Goal: Task Accomplishment & Management: Manage account settings

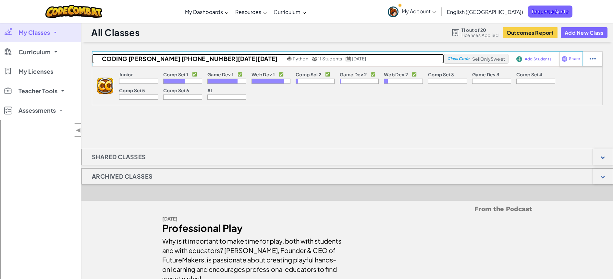
click at [293, 59] on span "Python" at bounding box center [301, 59] width 16 height 6
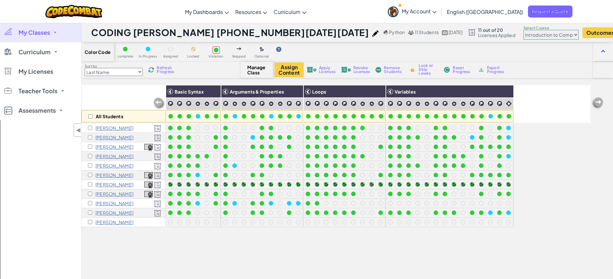
click at [524, 36] on select "Junior Introduction to Computer Science Game Development 1 Web Development 1 Co…" at bounding box center [551, 35] width 55 height 10
select select "5632661322961295f9428638"
click at [524, 30] on select "Junior Introduction to Computer Science Game Development 1 Web Development 1 Co…" at bounding box center [551, 35] width 55 height 10
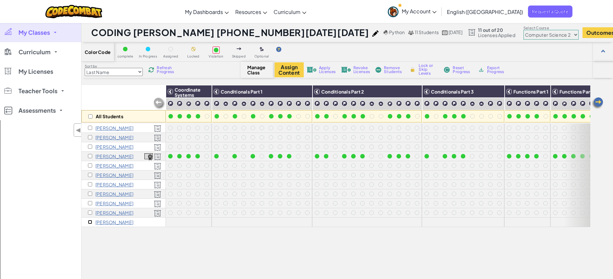
click at [90, 222] on input "checkbox" at bounding box center [90, 222] width 4 height 4
checkbox input "true"
click at [321, 68] on span "Apply Licenses" at bounding box center [327, 70] width 17 height 8
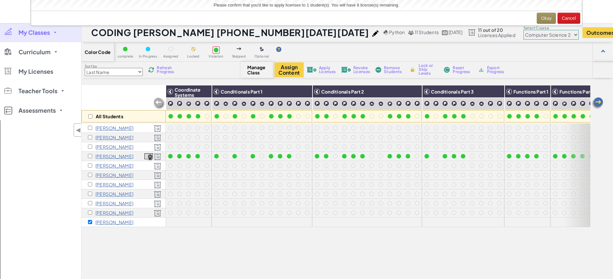
click at [322, 69] on span "Apply Licenses" at bounding box center [327, 70] width 17 height 8
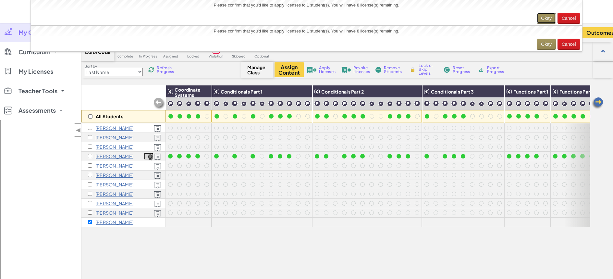
click at [543, 20] on button "Okay" at bounding box center [546, 18] width 19 height 11
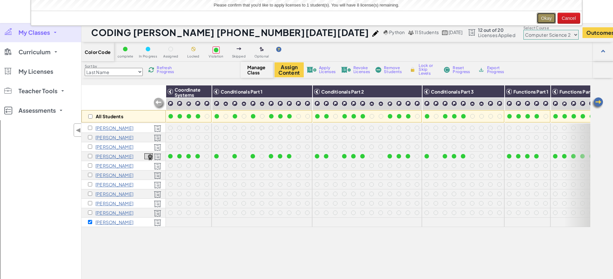
click at [545, 19] on button "Okay" at bounding box center [546, 18] width 19 height 11
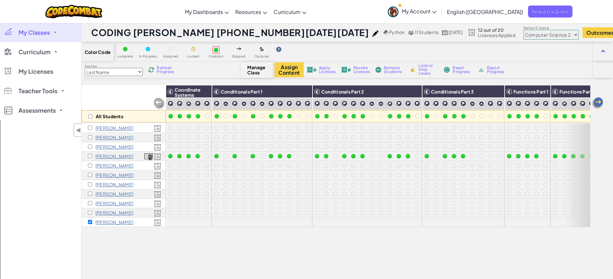
click at [146, 223] on div "[PERSON_NAME]" at bounding box center [124, 222] width 84 height 9
click at [321, 69] on span "Apply Licenses" at bounding box center [327, 70] width 17 height 8
click at [524, 35] on select "Junior Introduction to Computer Science Game Development 1 Web Development 1 Co…" at bounding box center [551, 35] width 55 height 10
select select "57b621e7ad86a6efb5737e64"
click at [524, 30] on select "Junior Introduction to Computer Science Game Development 1 Web Development 1 Co…" at bounding box center [551, 35] width 55 height 10
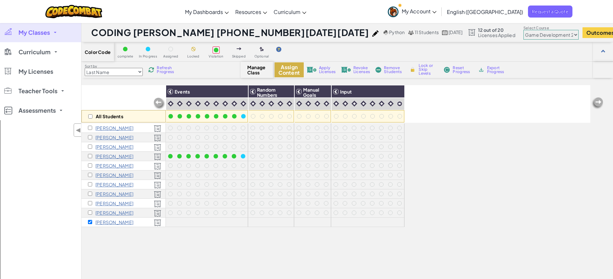
click at [288, 70] on button "Assign Content" at bounding box center [289, 69] width 29 height 15
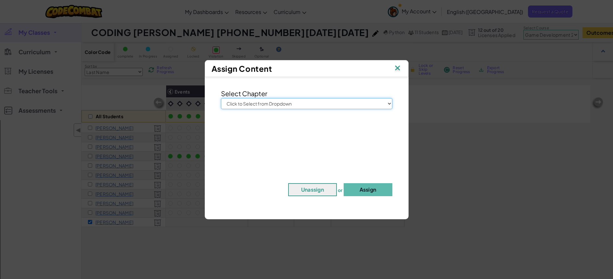
click at [388, 103] on select "Click to Select from Dropdown Junior Introduction to Computer Science Game Deve…" at bounding box center [306, 103] width 171 height 11
select select "Computer Science 2"
click at [221, 98] on select "Click to Select from Dropdown Junior Introduction to Computer Science Game Deve…" at bounding box center [306, 103] width 171 height 11
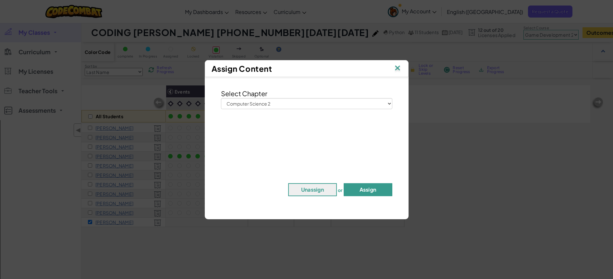
click at [352, 188] on button "Assign" at bounding box center [368, 189] width 49 height 13
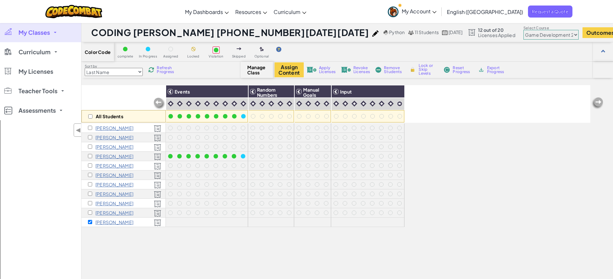
click at [524, 35] on select "Junior Introduction to Computer Science Game Development 1 Web Development 1 Co…" at bounding box center [551, 35] width 55 height 10
select select "5632661322961295f9428638"
click at [524, 30] on select "Junior Introduction to Computer Science Game Development 1 Web Development 1 Co…" at bounding box center [551, 35] width 55 height 10
